Goal: Information Seeking & Learning: Check status

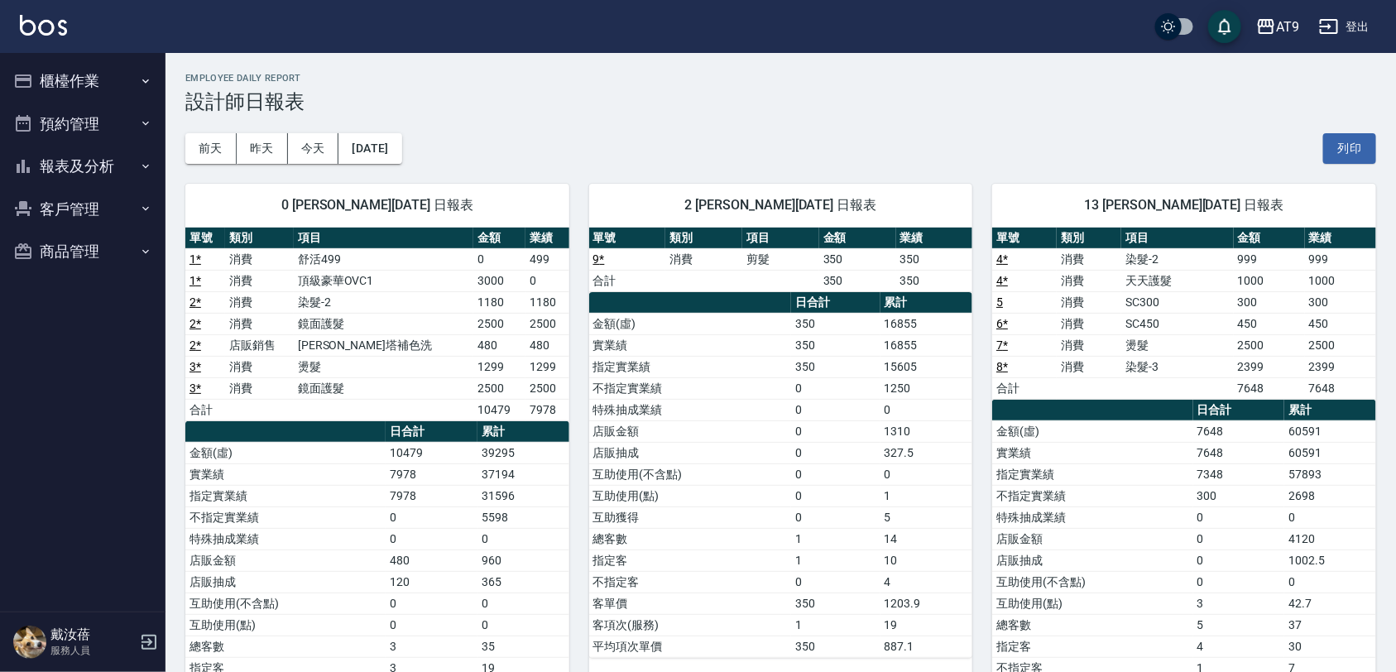
click at [85, 166] on button "報表及分析" at bounding box center [83, 166] width 152 height 43
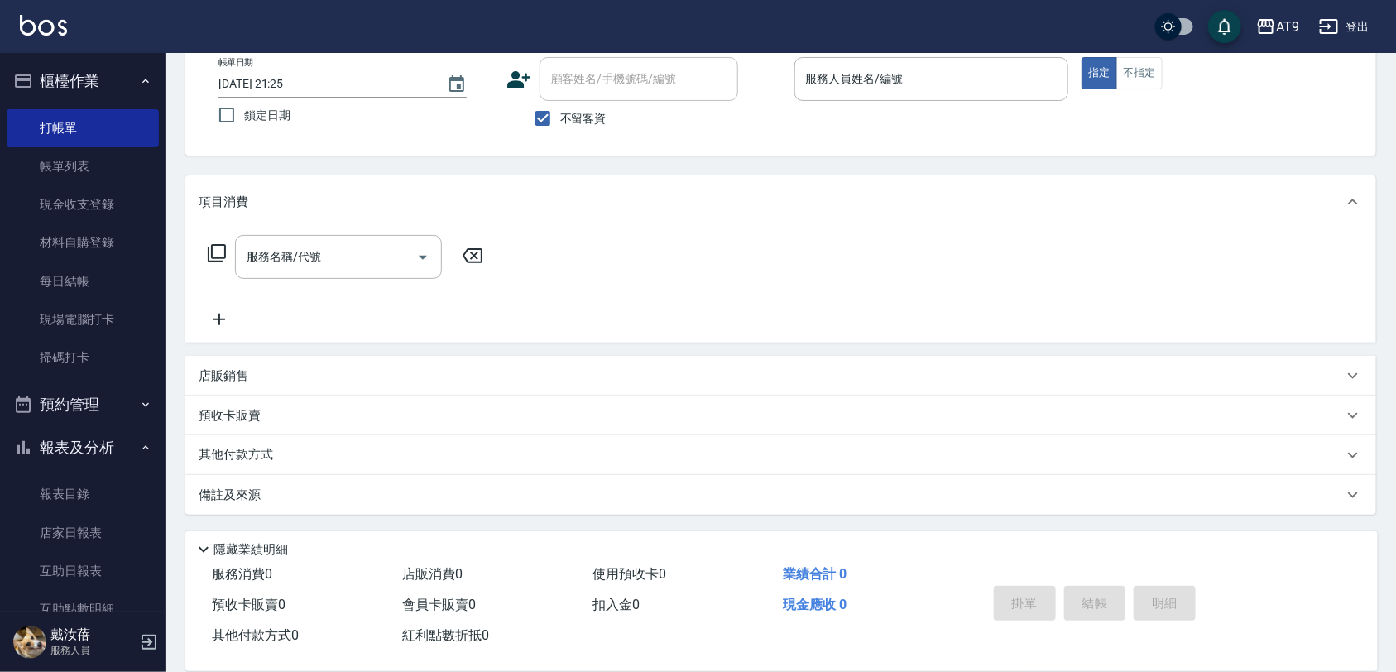
scroll to position [204, 0]
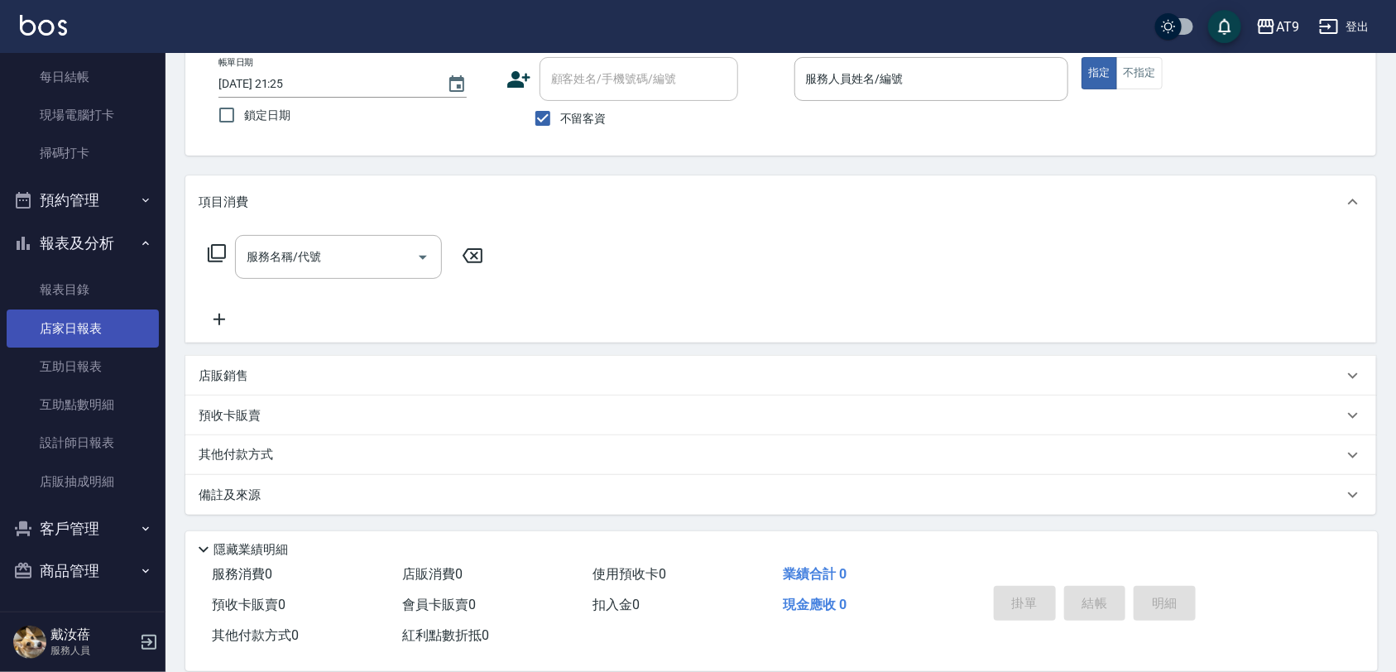
click at [97, 324] on link "店家日報表" at bounding box center [83, 329] width 152 height 38
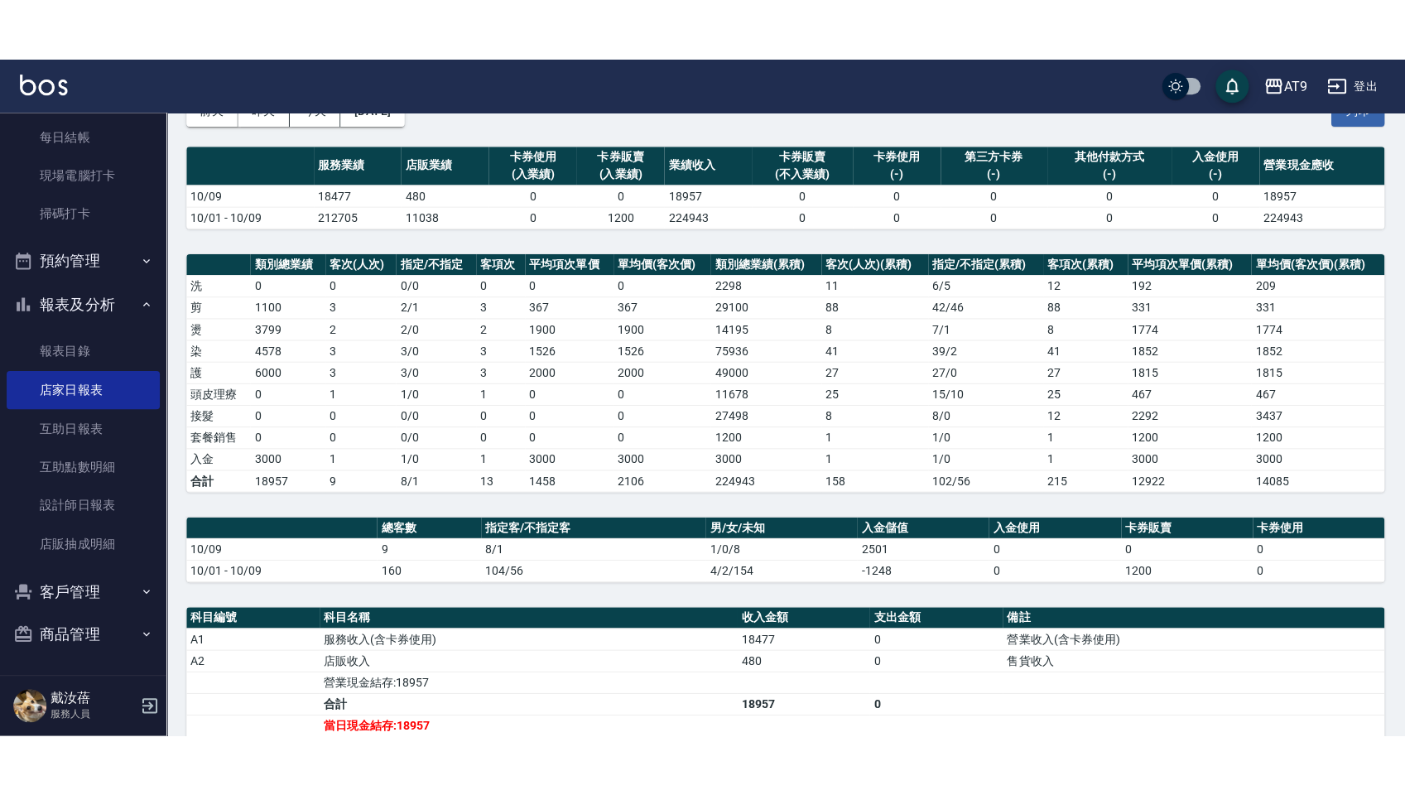
scroll to position [207, 0]
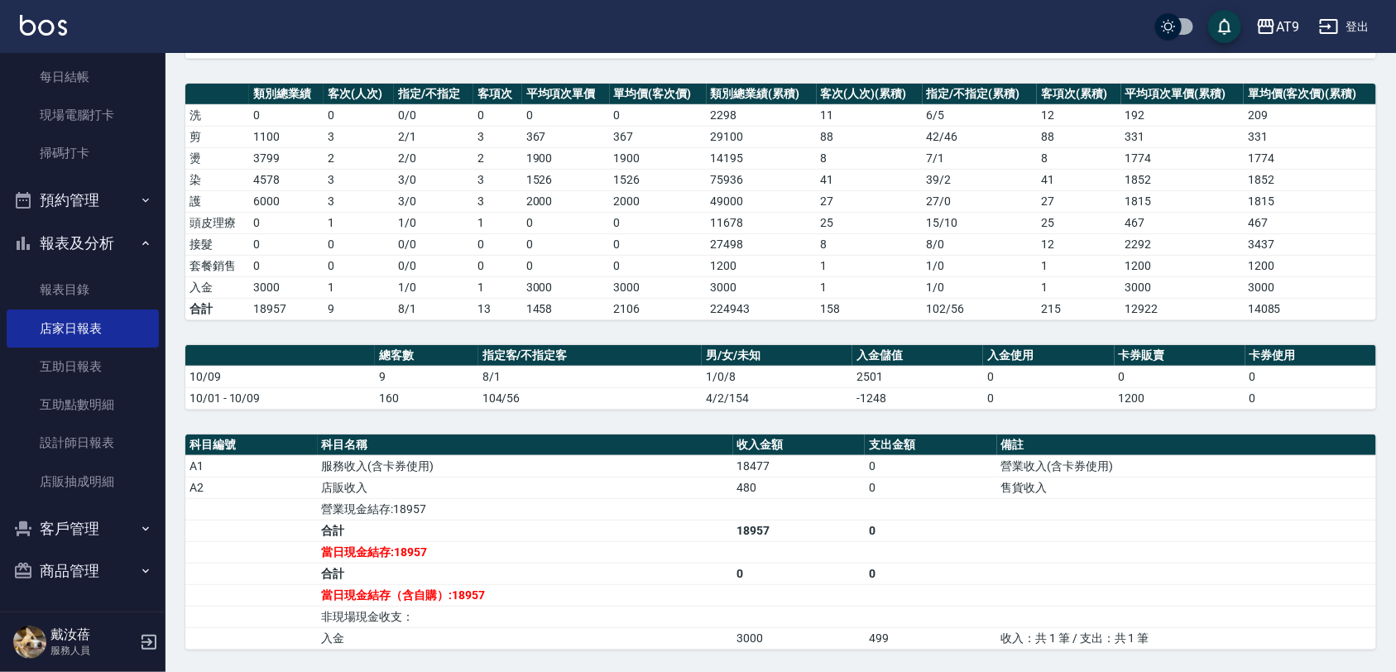
click at [648, 257] on td "0" at bounding box center [658, 266] width 97 height 22
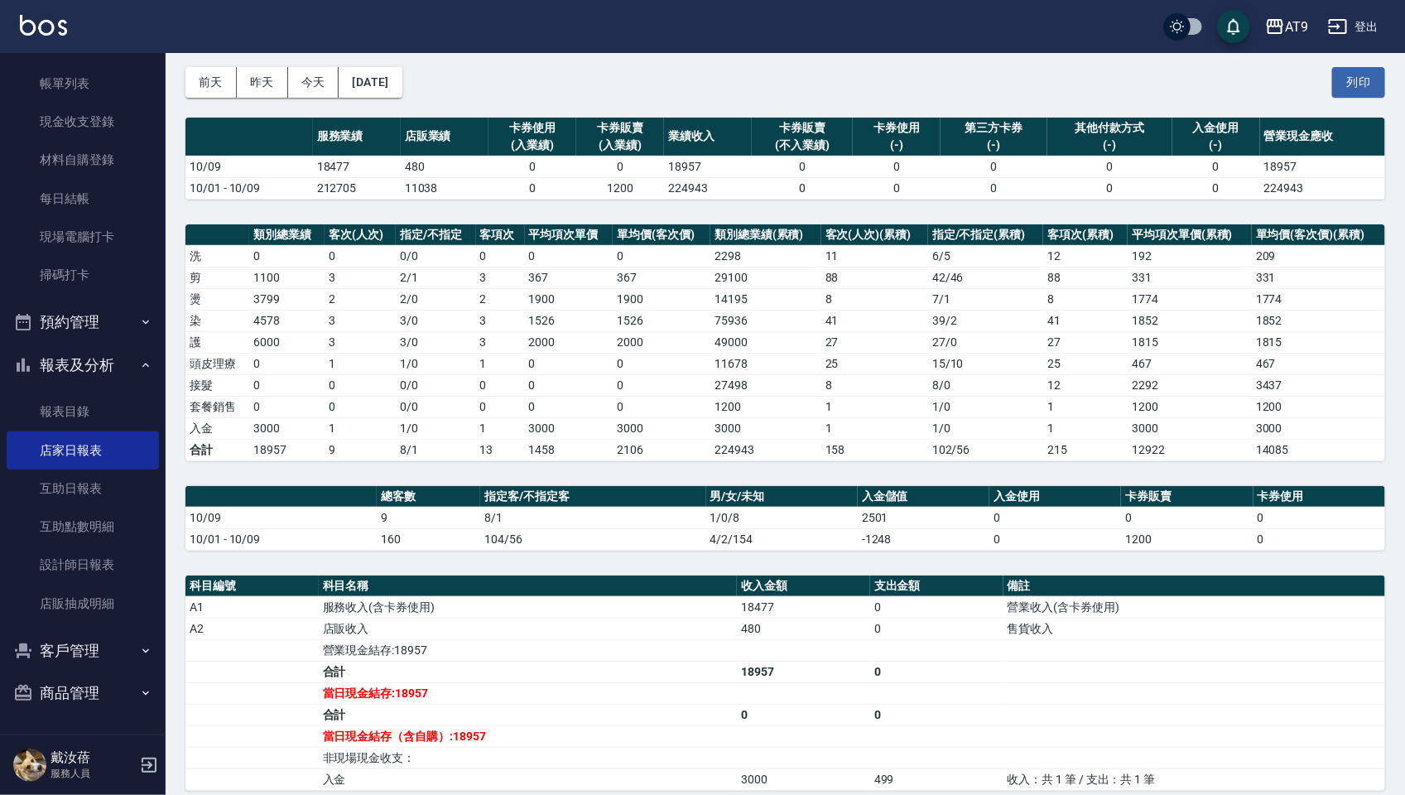
scroll to position [72, 0]
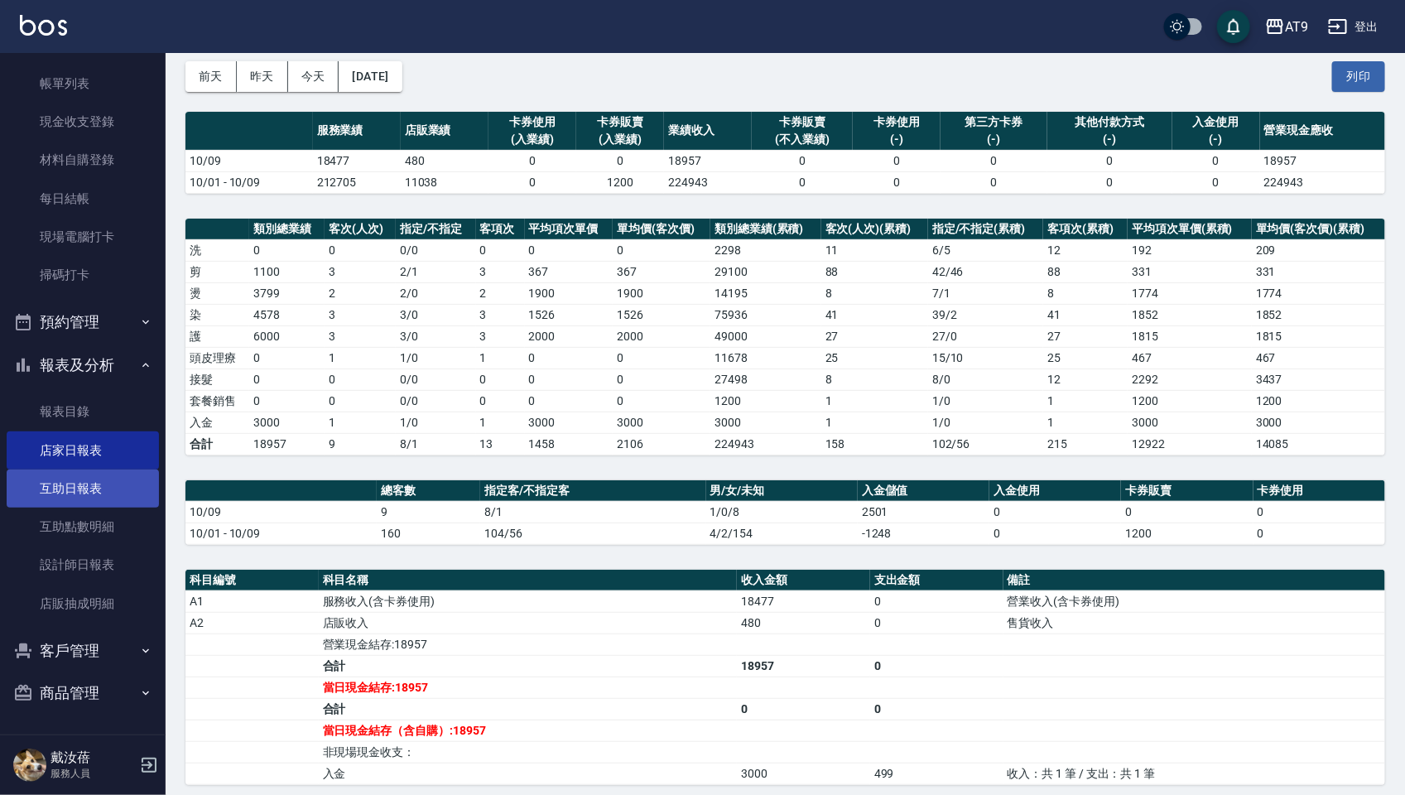
click at [89, 472] on link "互助日報表" at bounding box center [83, 488] width 152 height 38
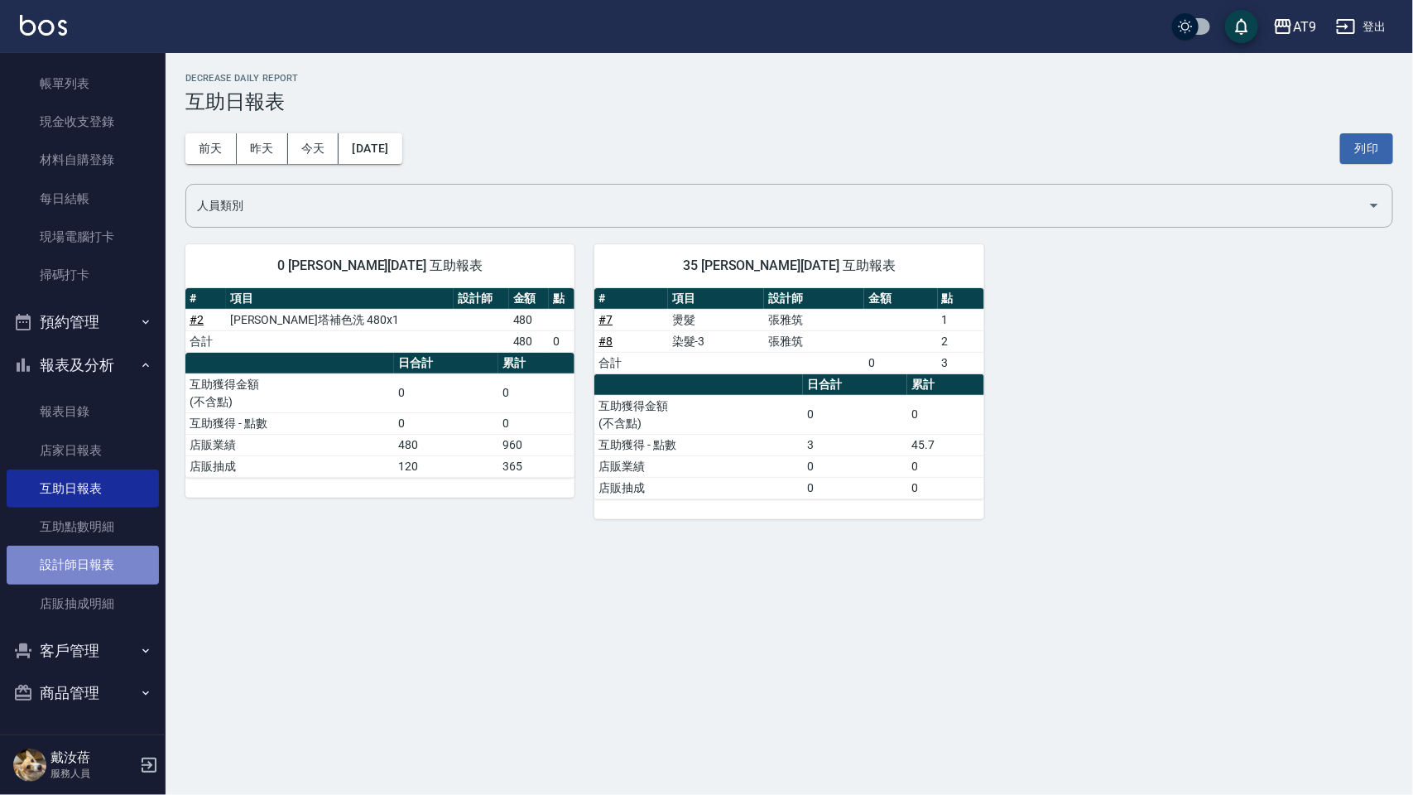
click at [124, 560] on link "設計師日報表" at bounding box center [83, 565] width 152 height 38
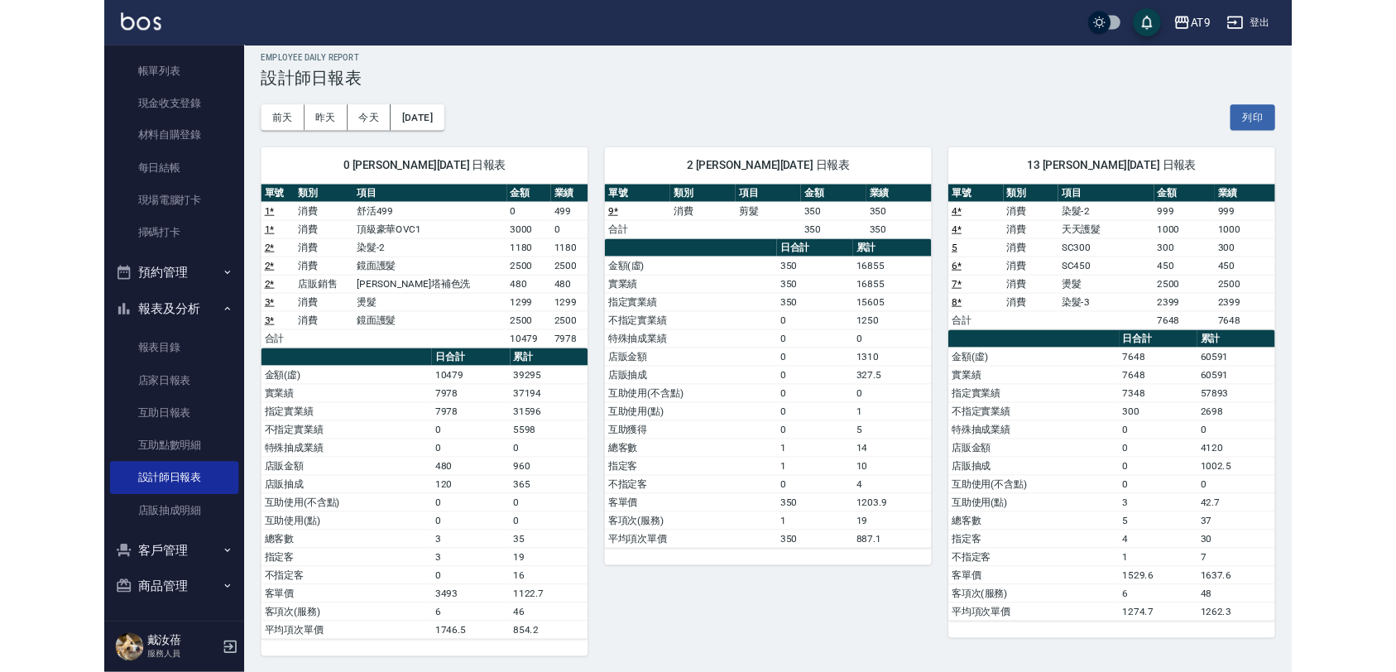
scroll to position [15, 0]
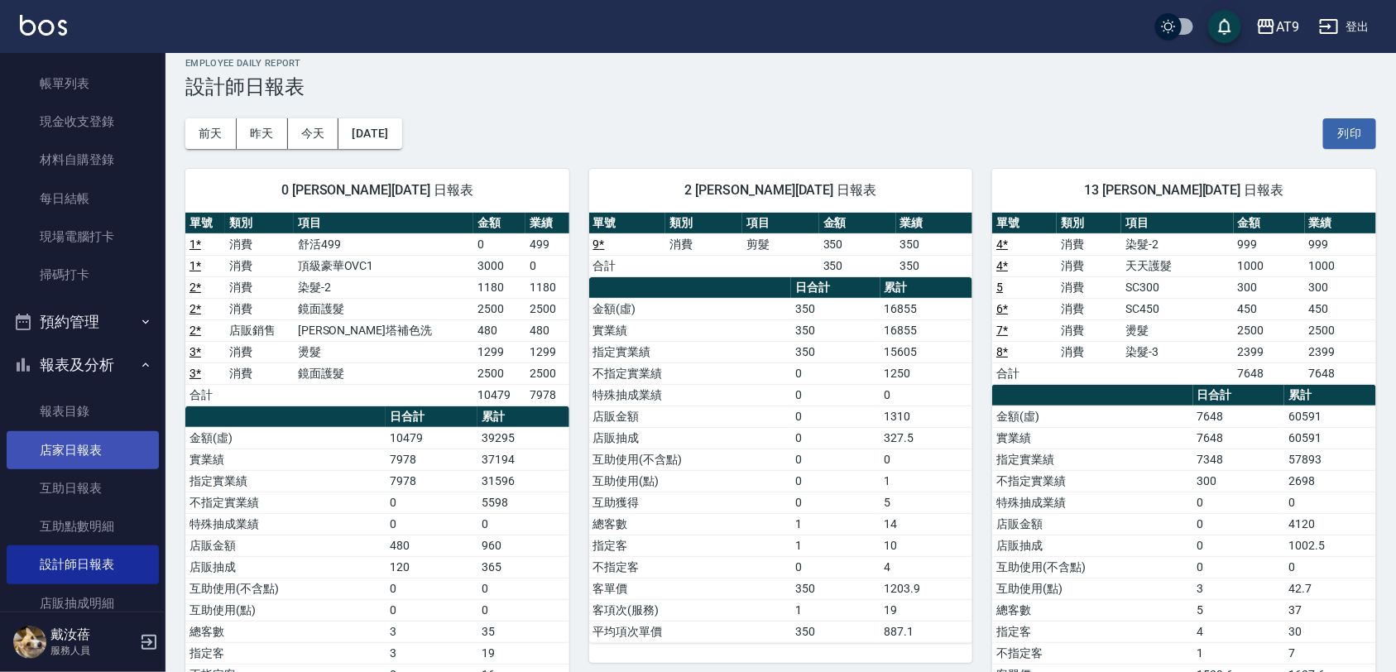
click at [75, 455] on link "店家日報表" at bounding box center [83, 450] width 152 height 38
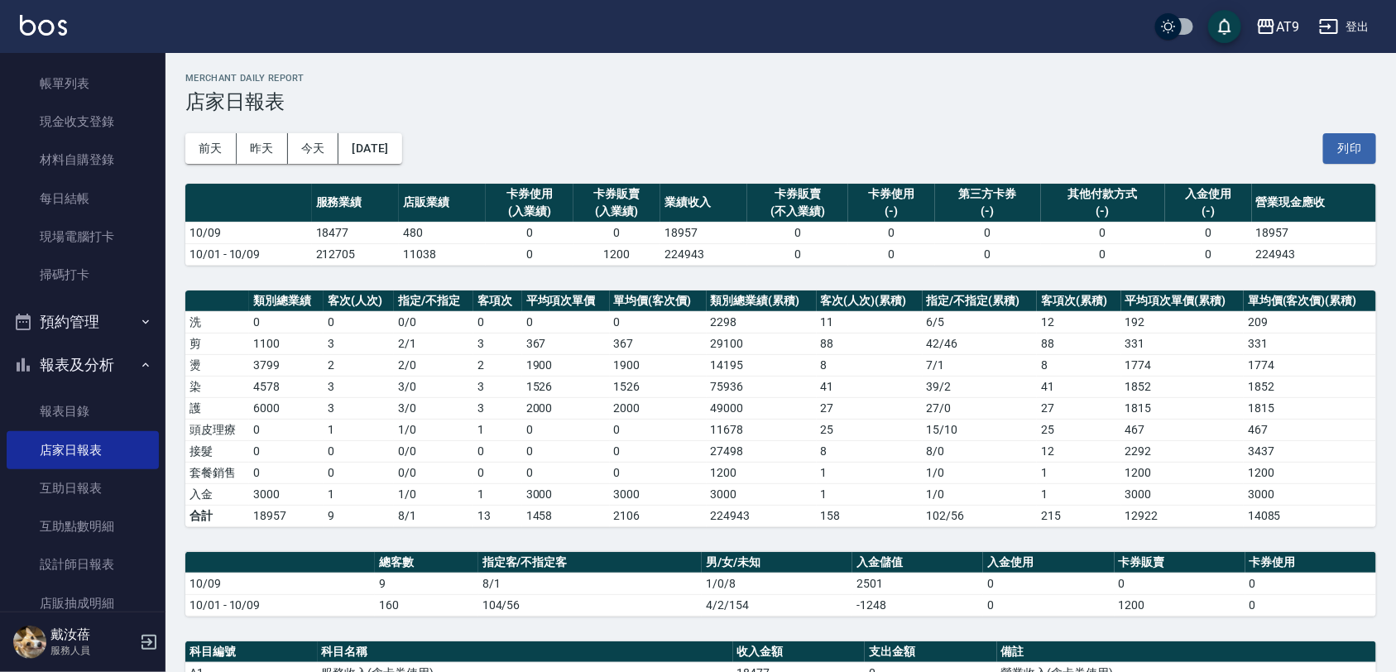
click at [147, 640] on icon "button" at bounding box center [149, 642] width 20 height 20
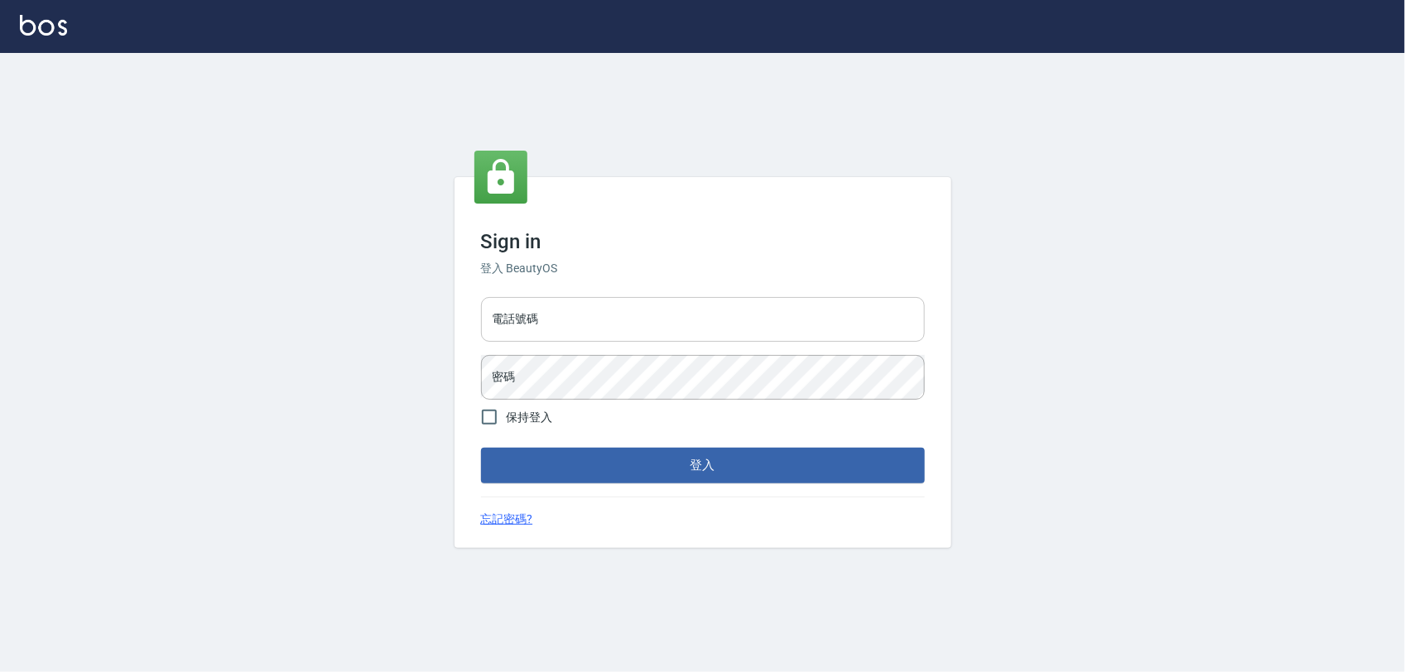
click at [717, 300] on input "電話號碼" at bounding box center [703, 319] width 444 height 45
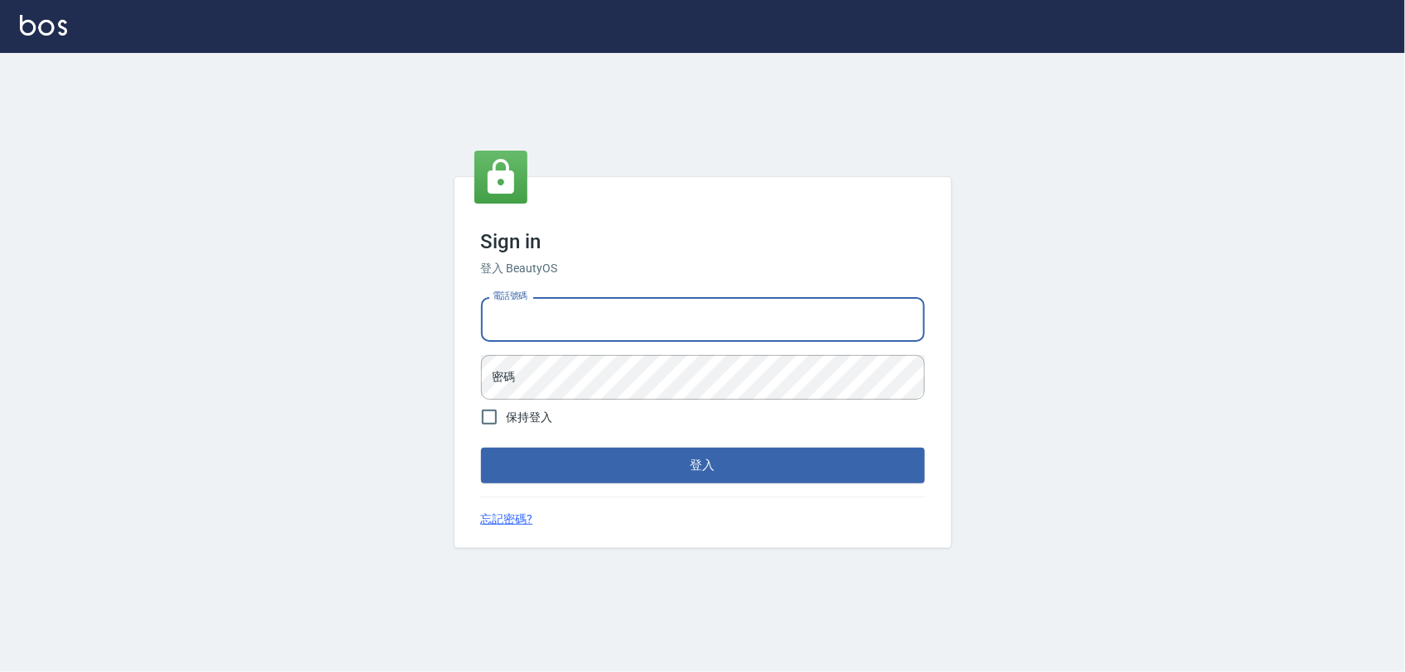
type input "0975151920"
